Goal: Task Accomplishment & Management: Use online tool/utility

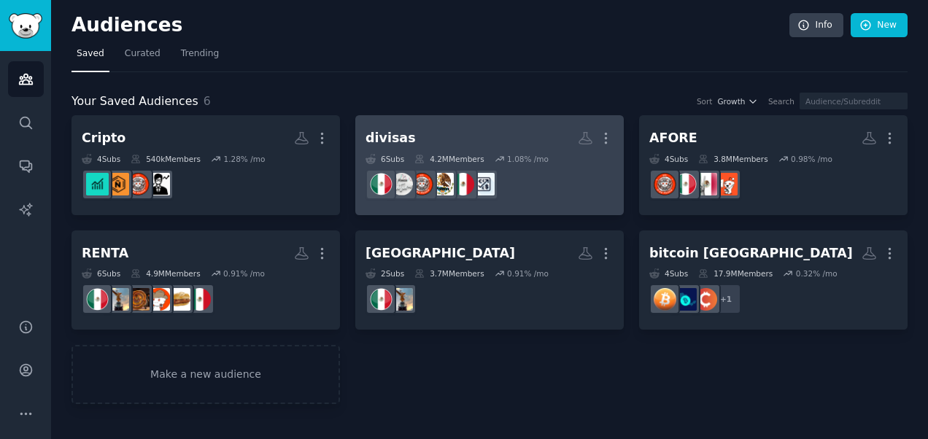
click at [495, 161] on icon at bounding box center [500, 159] width 10 height 10
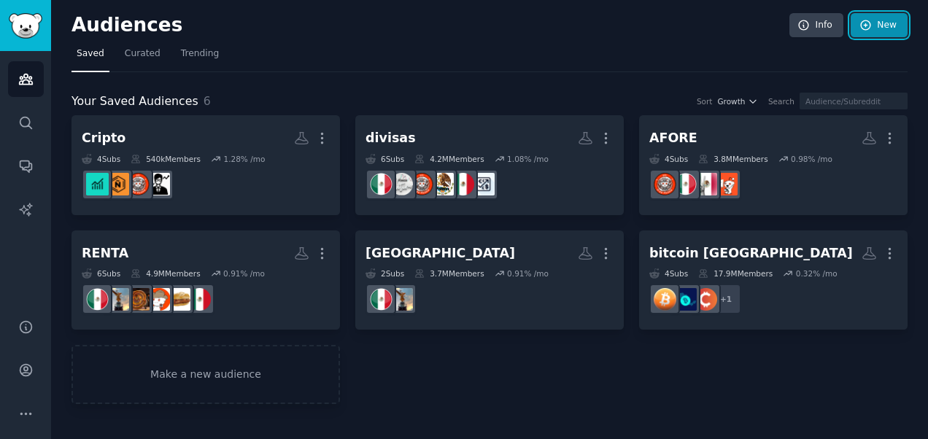
click at [906, 21] on link "New" at bounding box center [879, 25] width 57 height 25
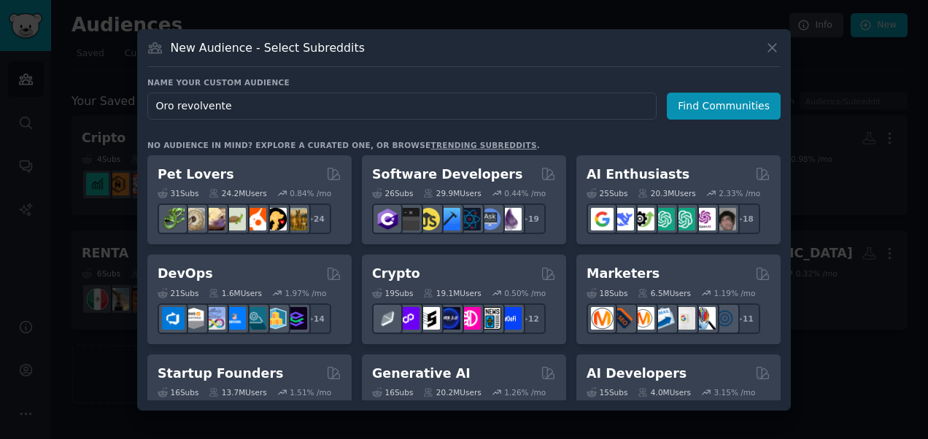
click at [161, 105] on input "Oro revolvente" at bounding box center [401, 106] width 509 height 27
type input "Préstamo Oro revolvente"
click at [732, 105] on button "Find Communities" at bounding box center [724, 106] width 114 height 27
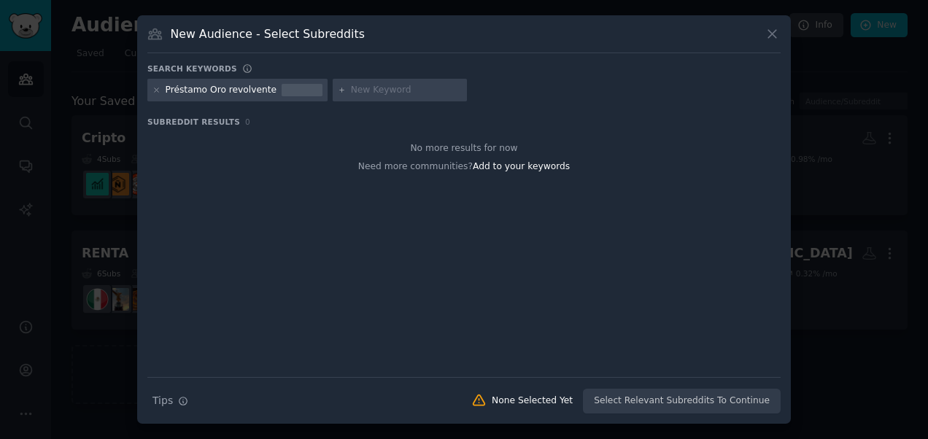
click at [208, 94] on div "Préstamo Oro revolvente" at bounding box center [222, 90] width 112 height 13
click at [234, 90] on div "Préstamo Oro revolvente" at bounding box center [222, 90] width 112 height 13
click at [153, 91] on icon at bounding box center [157, 90] width 8 height 8
